Goal: Task Accomplishment & Management: Complete application form

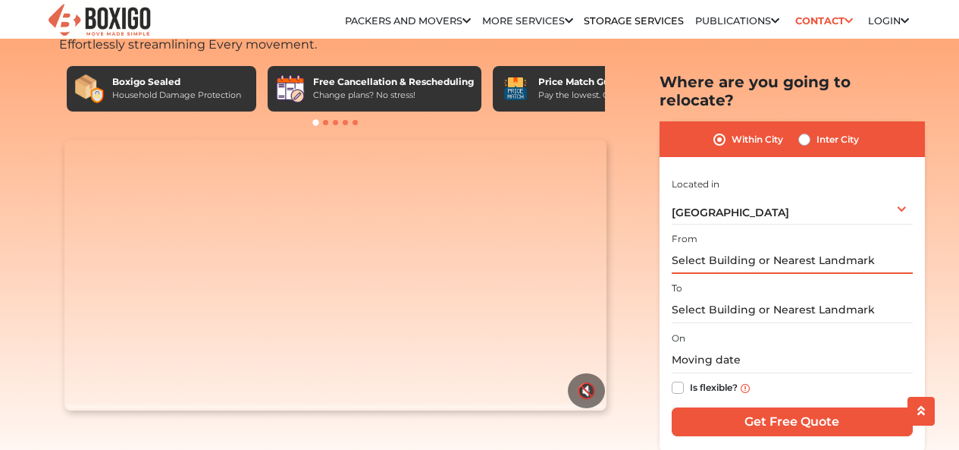
click at [735, 247] on input "text" at bounding box center [792, 260] width 241 height 27
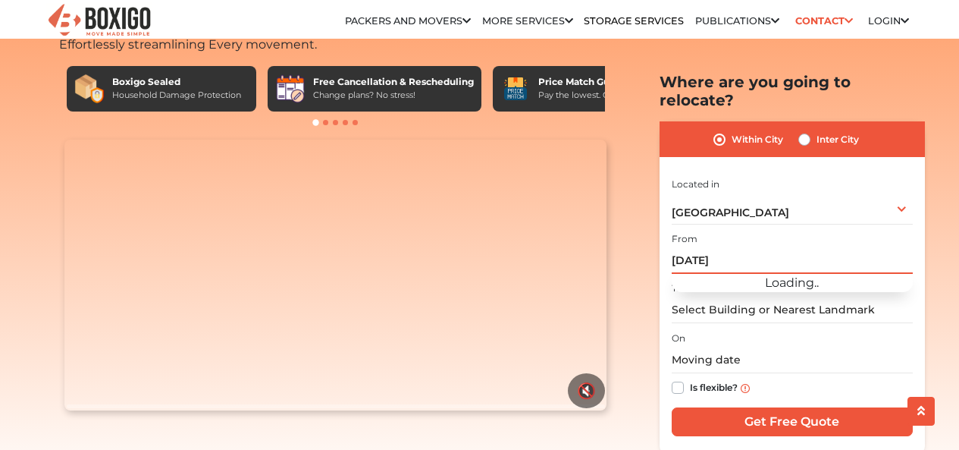
type input "rajam"
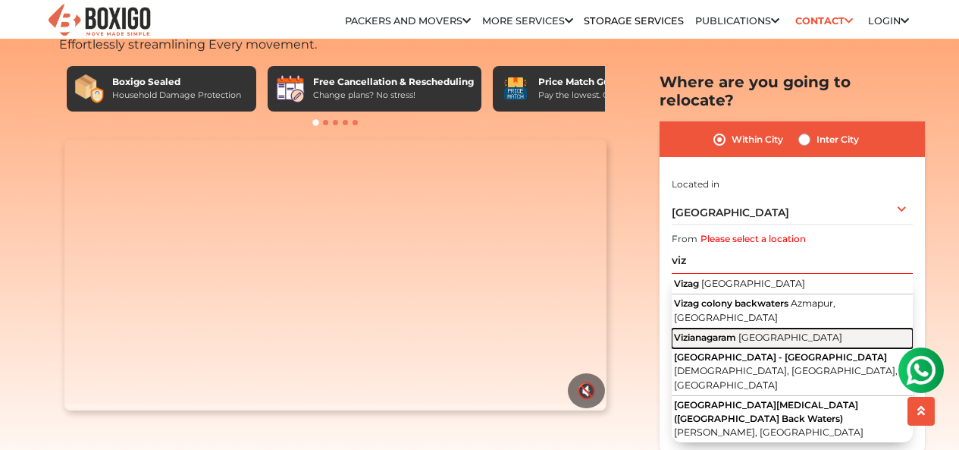
click at [714, 331] on span "Vizianagaram" at bounding box center [705, 336] width 62 height 11
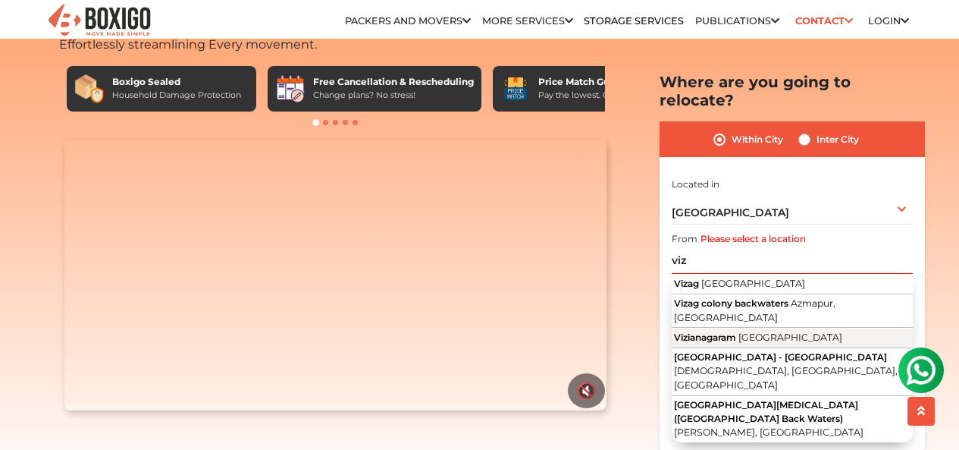
type input "[GEOGRAPHIC_DATA], [GEOGRAPHIC_DATA]"
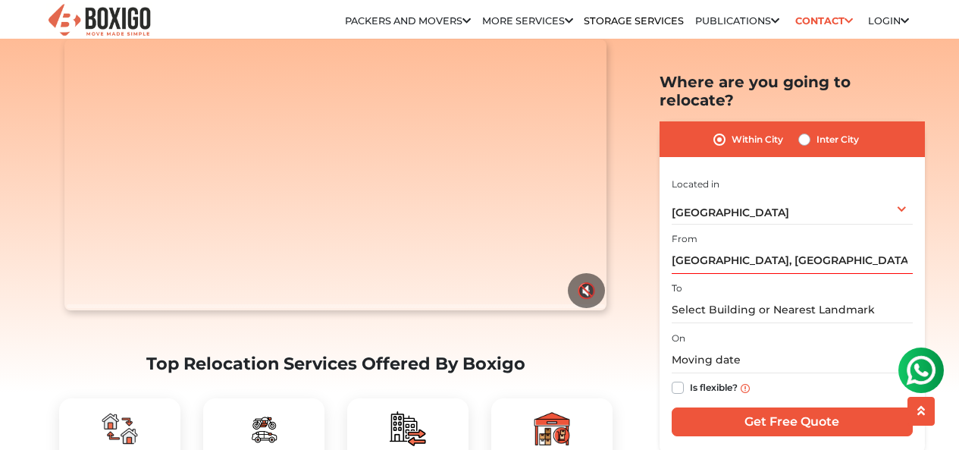
scroll to position [227, 0]
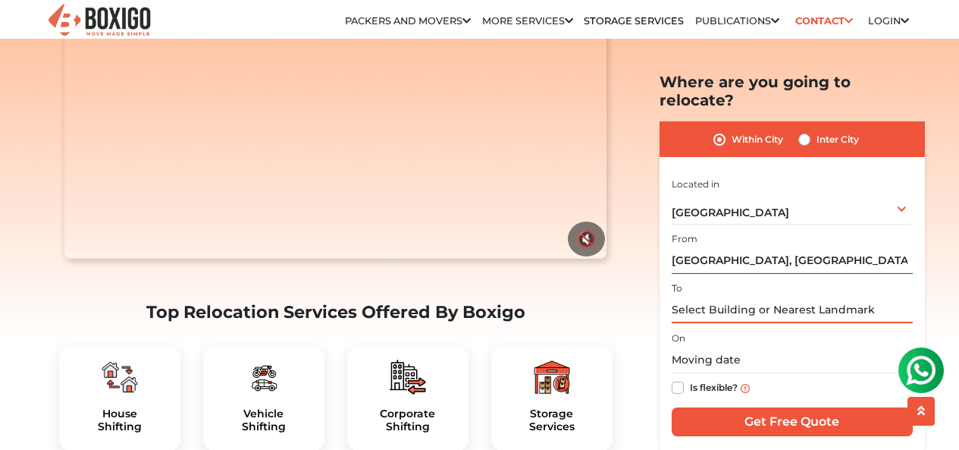
click at [723, 297] on input "text" at bounding box center [792, 309] width 241 height 27
type input "bus"
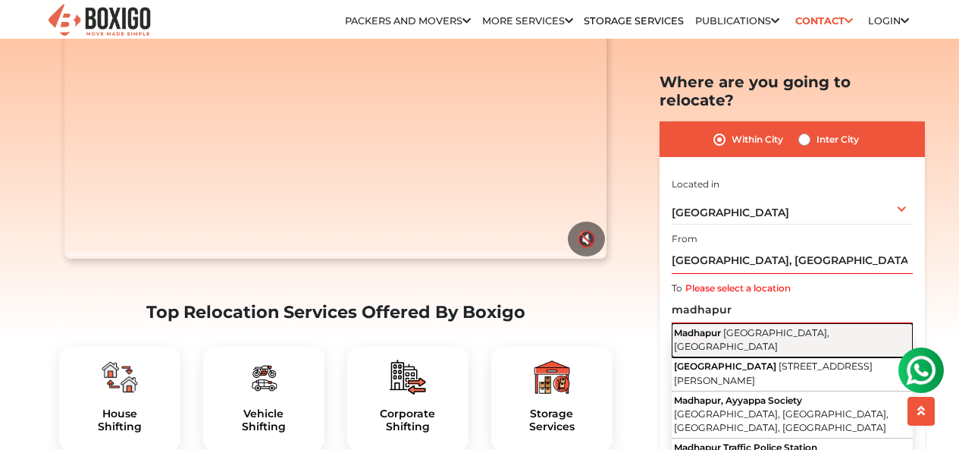
click at [721, 326] on span "Madhapur" at bounding box center [697, 331] width 47 height 11
type input "[GEOGRAPHIC_DATA], [GEOGRAPHIC_DATA], [GEOGRAPHIC_DATA]"
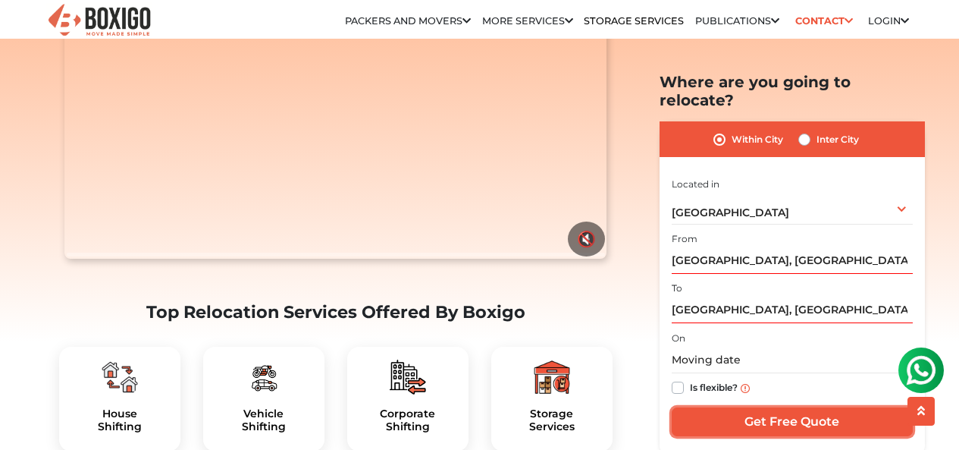
click at [702, 407] on input "Get Free Quote" at bounding box center [792, 421] width 241 height 29
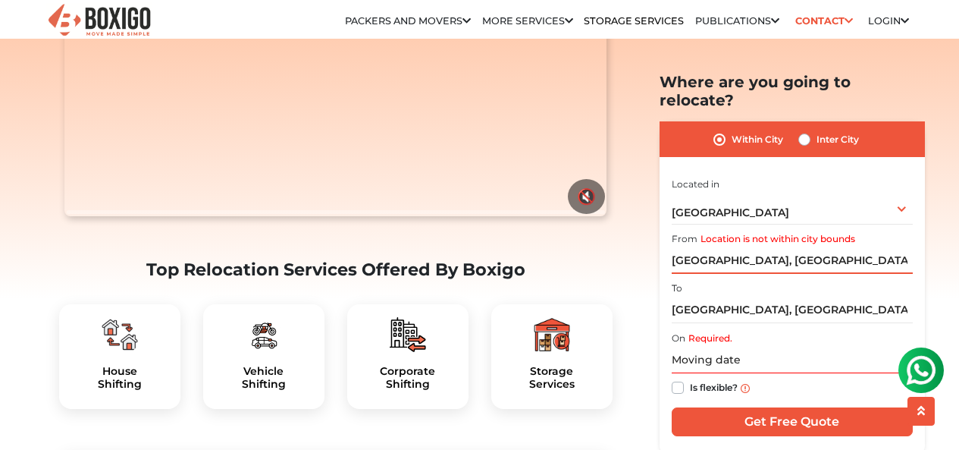
scroll to position [303, 0]
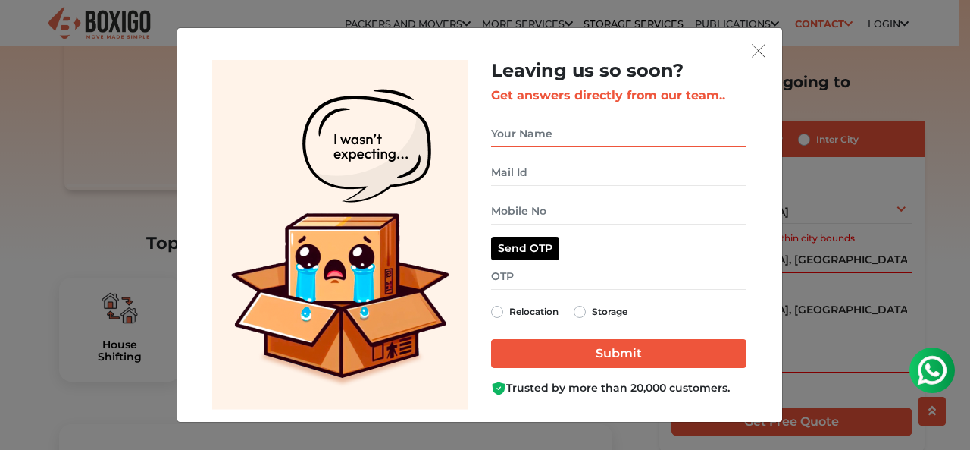
click at [544, 135] on input "get free quote dialog" at bounding box center [619, 134] width 256 height 27
click at [757, 51] on img "get free quote dialog" at bounding box center [759, 51] width 14 height 14
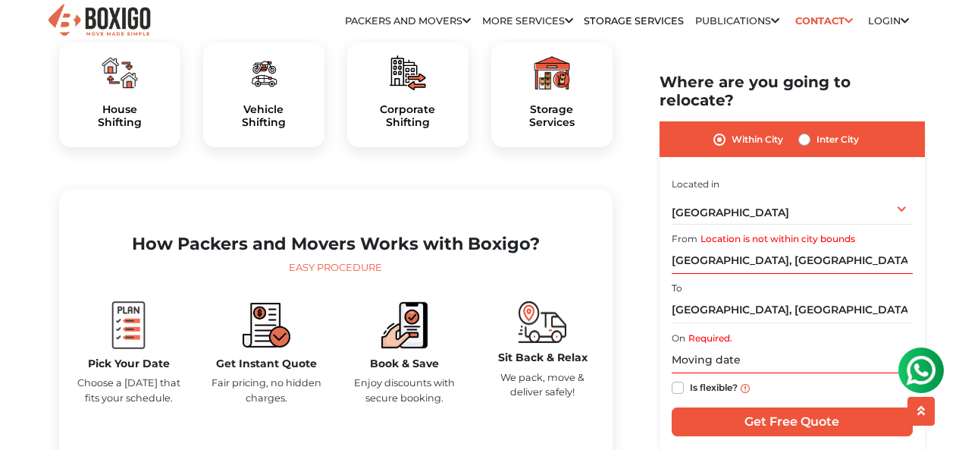
scroll to position [531, 0]
click at [720, 247] on input "[GEOGRAPHIC_DATA], [GEOGRAPHIC_DATA]" at bounding box center [792, 260] width 241 height 27
click at [838, 247] on input "[GEOGRAPHIC_DATA], [GEOGRAPHIC_DATA]" at bounding box center [792, 260] width 241 height 27
drag, startPoint x: 845, startPoint y: 234, endPoint x: 597, endPoint y: 245, distance: 247.4
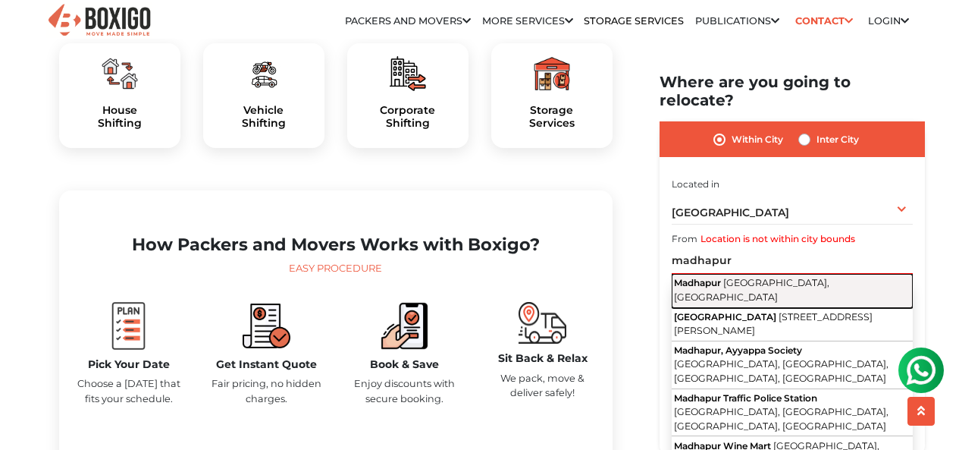
click at [716, 274] on button "Madhapur [GEOGRAPHIC_DATA], [GEOGRAPHIC_DATA]" at bounding box center [792, 291] width 241 height 34
type input "[GEOGRAPHIC_DATA], [GEOGRAPHIC_DATA], [GEOGRAPHIC_DATA]"
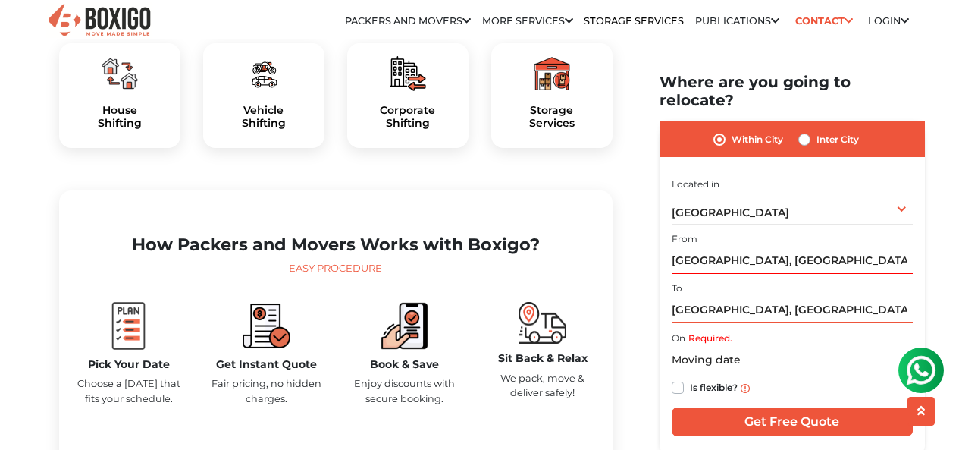
drag, startPoint x: 767, startPoint y: 284, endPoint x: 887, endPoint y: 284, distance: 120.6
click at [785, 296] on input "[GEOGRAPHIC_DATA], [GEOGRAPHIC_DATA], [GEOGRAPHIC_DATA]" at bounding box center [792, 309] width 241 height 27
click at [887, 296] on input "[GEOGRAPHIC_DATA], [GEOGRAPHIC_DATA], [GEOGRAPHIC_DATA]" at bounding box center [792, 309] width 241 height 27
drag, startPoint x: 887, startPoint y: 284, endPoint x: 570, endPoint y: 289, distance: 317.0
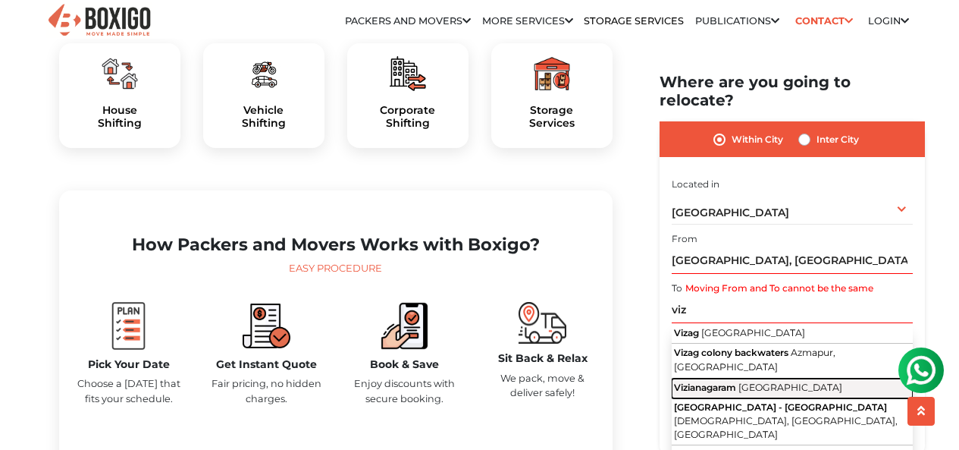
click at [716, 381] on span "Vizianagaram" at bounding box center [705, 386] width 62 height 11
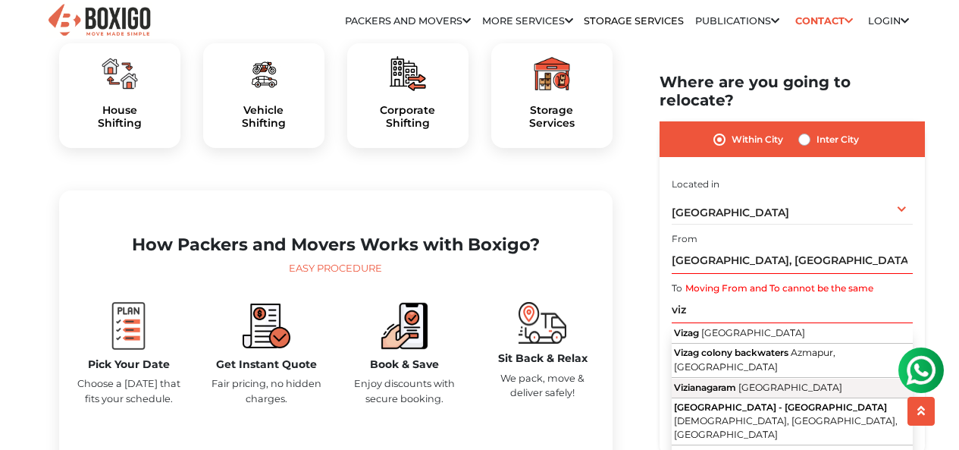
type input "[GEOGRAPHIC_DATA], [GEOGRAPHIC_DATA]"
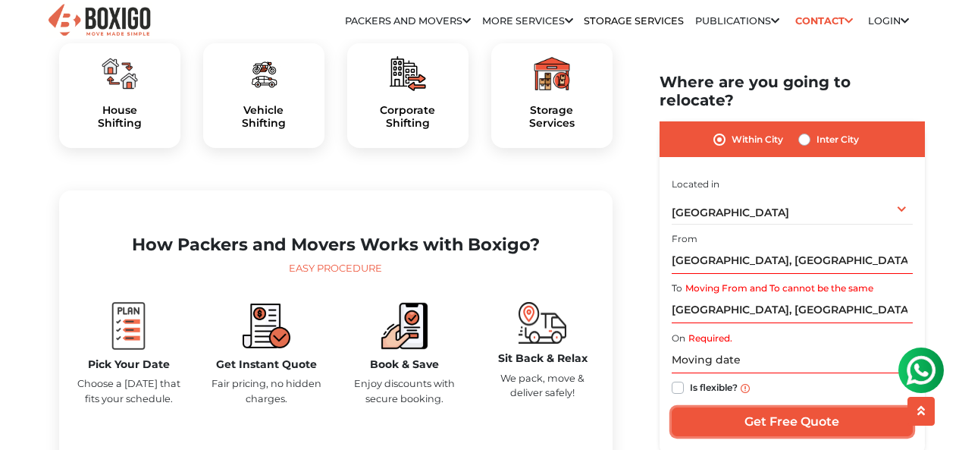
click at [704, 407] on input "Get Free Quote" at bounding box center [792, 421] width 241 height 29
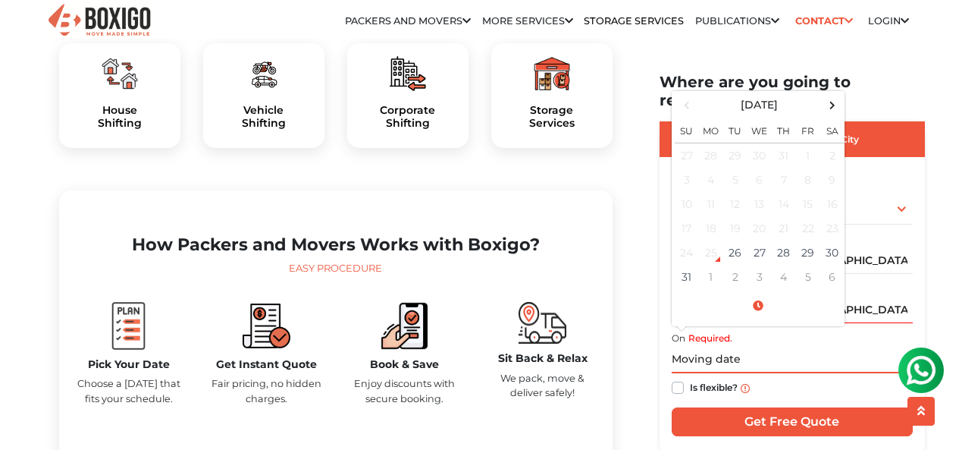
click at [720, 346] on input "text" at bounding box center [792, 359] width 241 height 27
drag, startPoint x: 757, startPoint y: 231, endPoint x: 782, endPoint y: 306, distance: 78.2
click at [759, 240] on td "27" at bounding box center [760, 252] width 24 height 24
type input "[DATE] 12:00 AM"
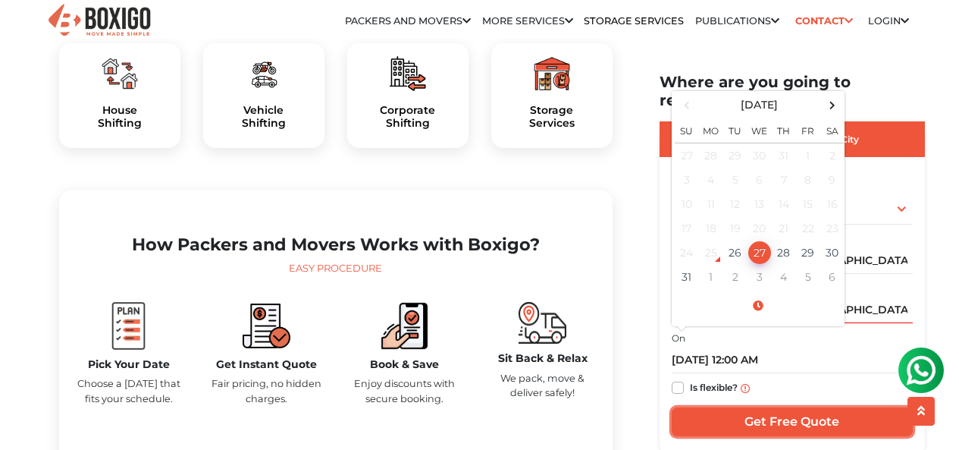
click at [716, 407] on input "Get Free Quote" at bounding box center [792, 421] width 241 height 29
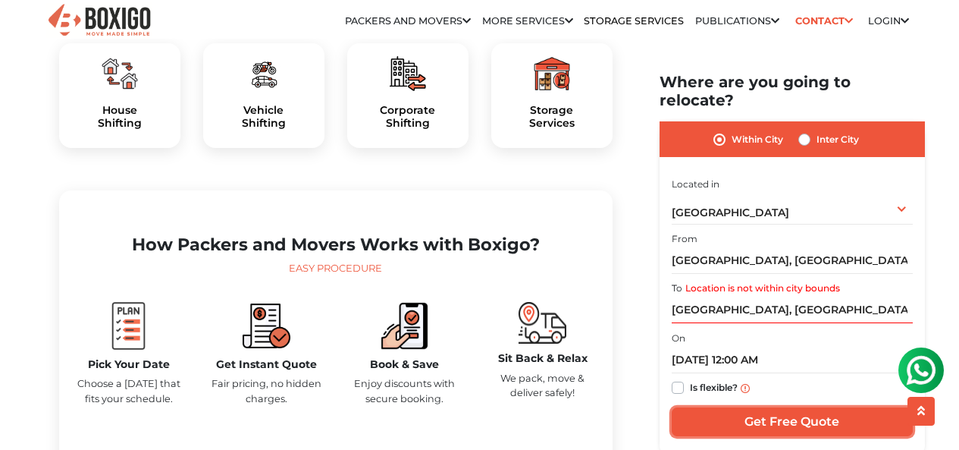
click at [734, 407] on input "Get Free Quote" at bounding box center [792, 421] width 241 height 29
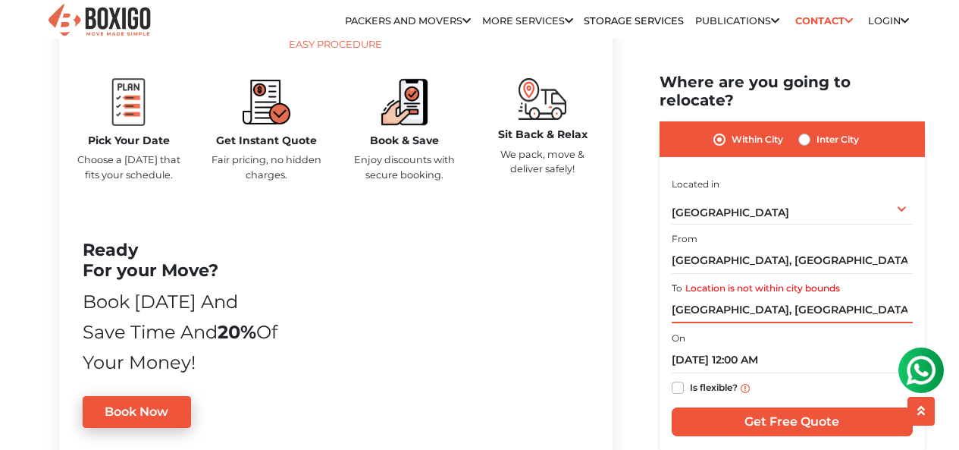
scroll to position [834, 0]
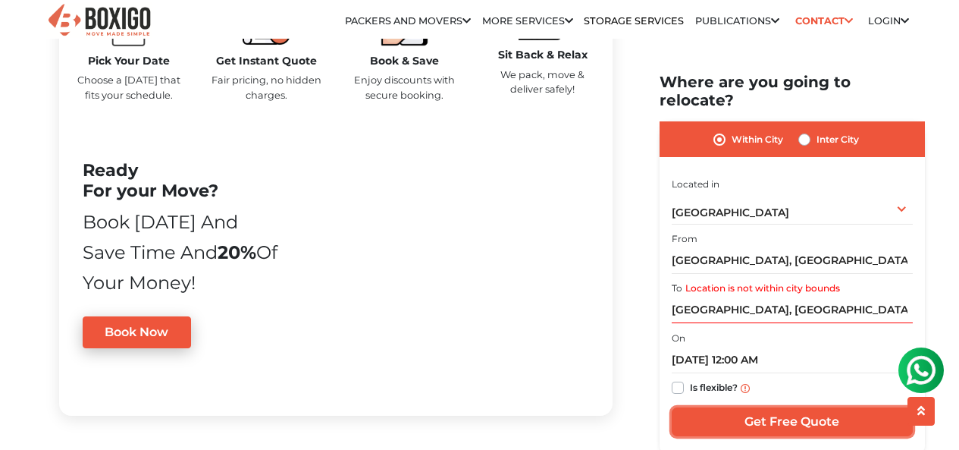
click at [803, 411] on input "Get Free Quote" at bounding box center [792, 421] width 241 height 29
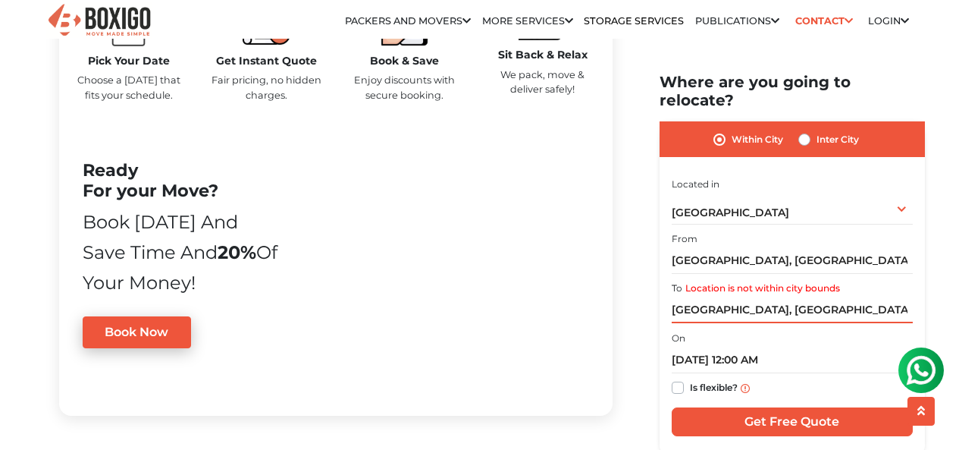
click at [864, 296] on input "[GEOGRAPHIC_DATA], [GEOGRAPHIC_DATA]" at bounding box center [792, 309] width 241 height 27
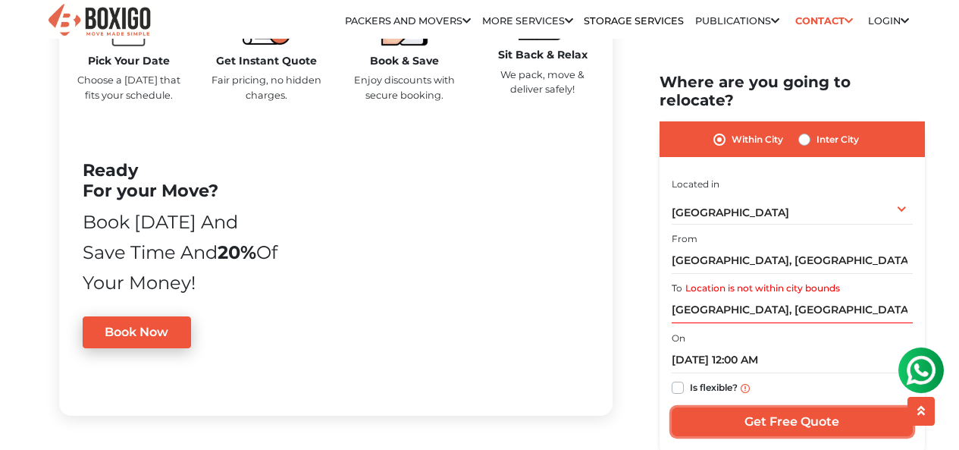
click at [821, 407] on input "Get Free Quote" at bounding box center [792, 421] width 241 height 29
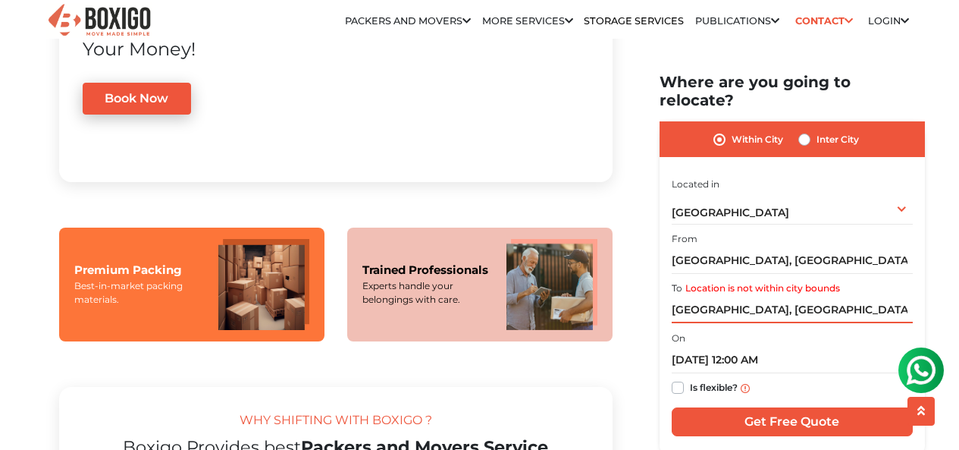
scroll to position [1137, 0]
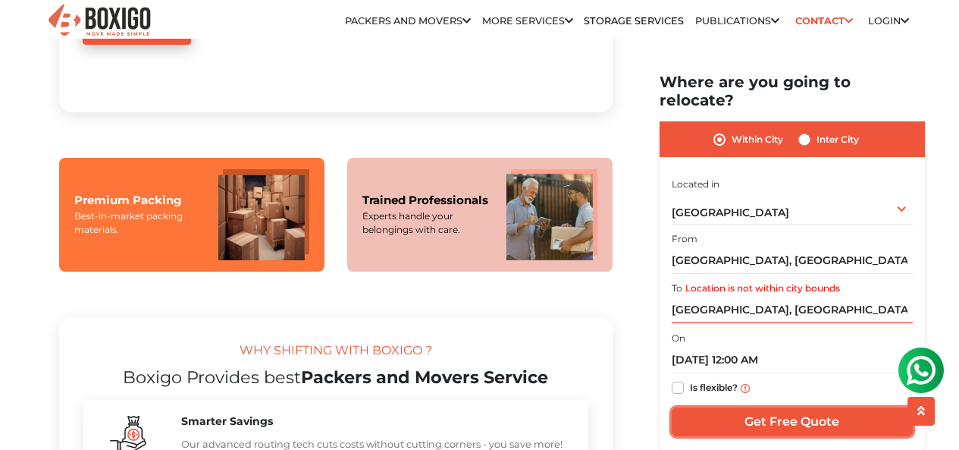
click at [801, 407] on input "Get Free Quote" at bounding box center [792, 421] width 241 height 29
